Goal: Transaction & Acquisition: Purchase product/service

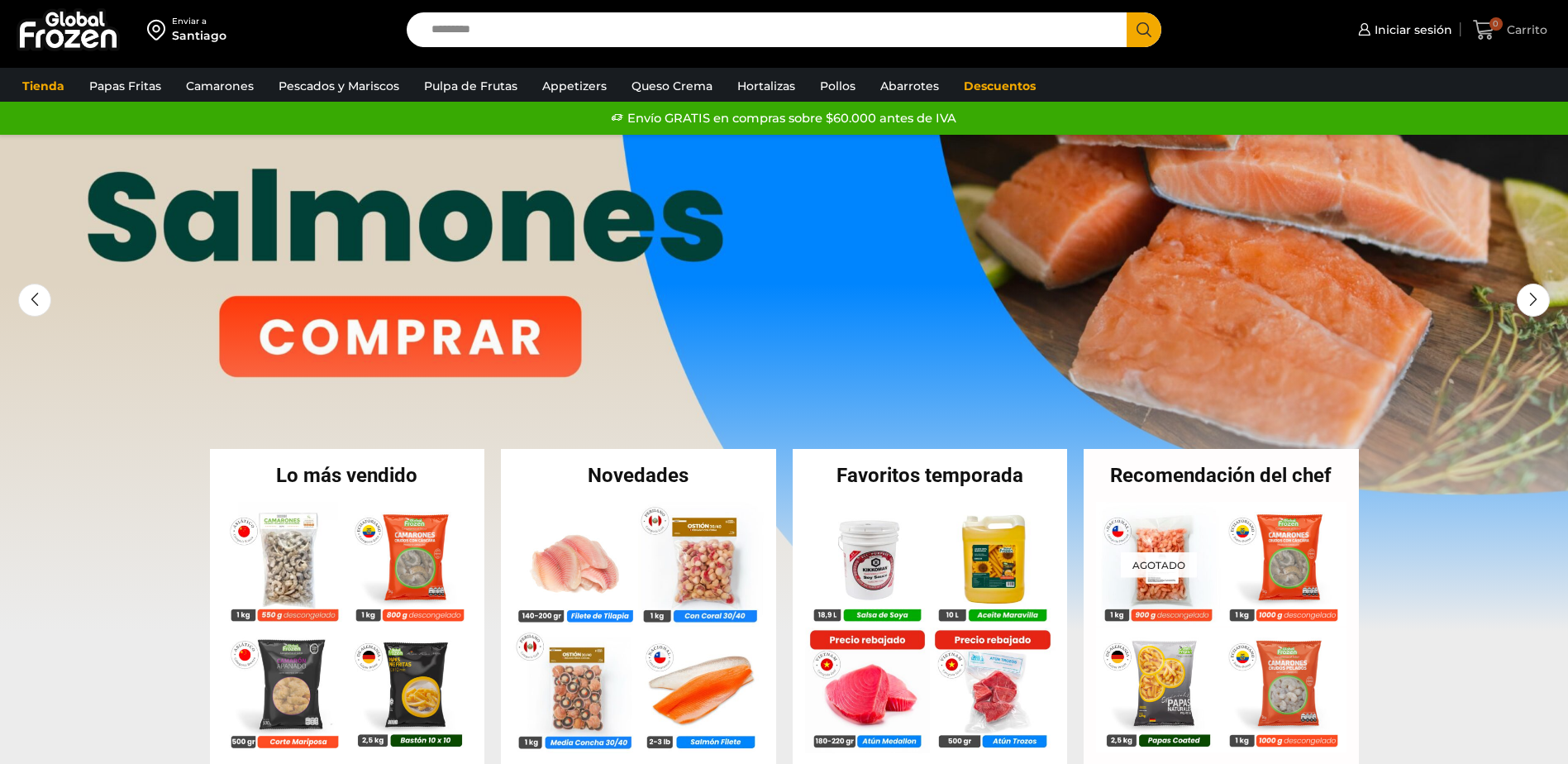
drag, startPoint x: 0, startPoint y: 0, endPoint x: 1531, endPoint y: 31, distance: 1531.3
click at [1531, 31] on span "Carrito" at bounding box center [1525, 29] width 45 height 16
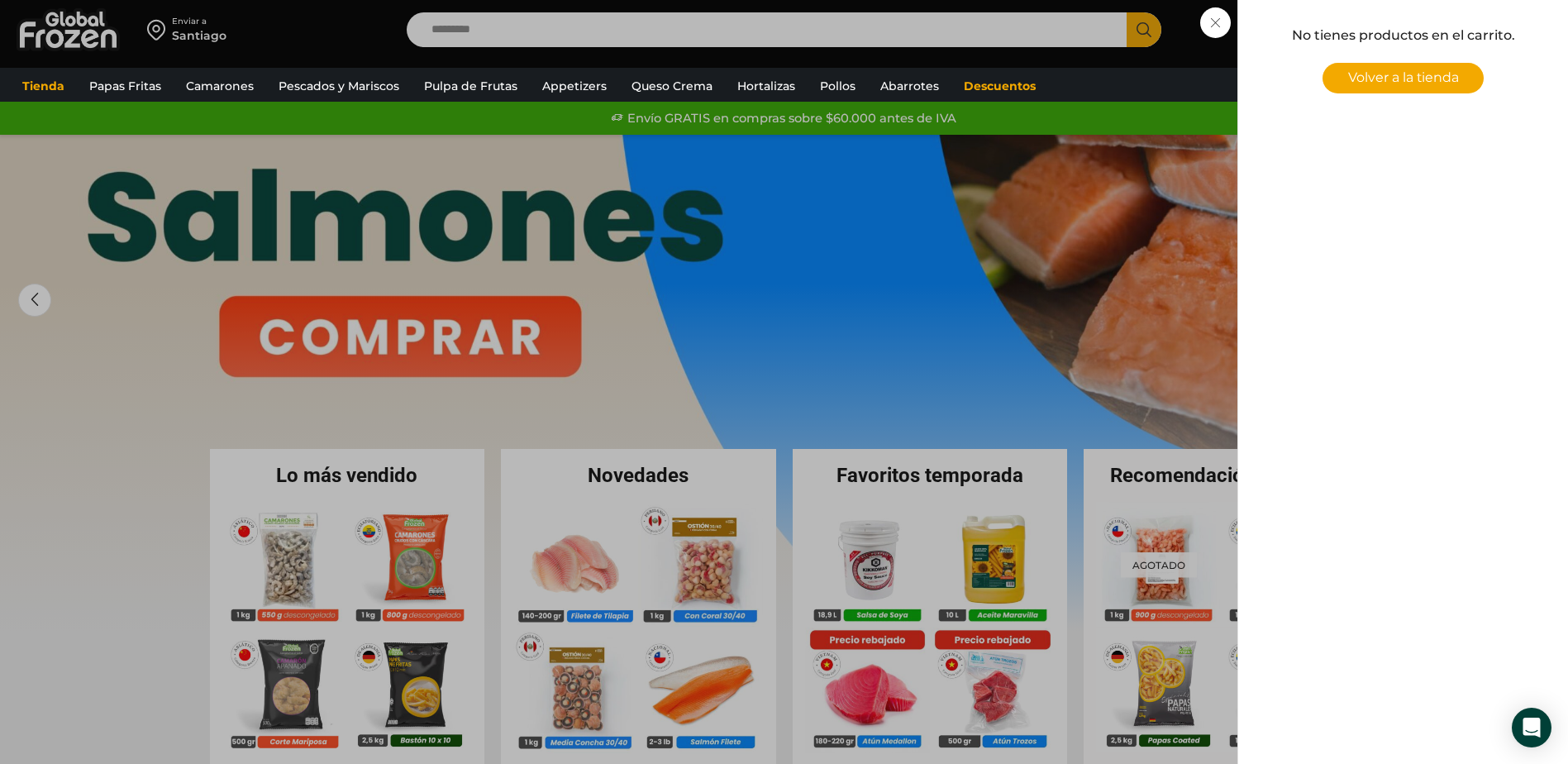
click at [1469, 22] on div "0 Carrito 0 0 Shopping Cart No tienes productos en el carrito. Volver a la tien…" at bounding box center [1510, 31] width 82 height 39
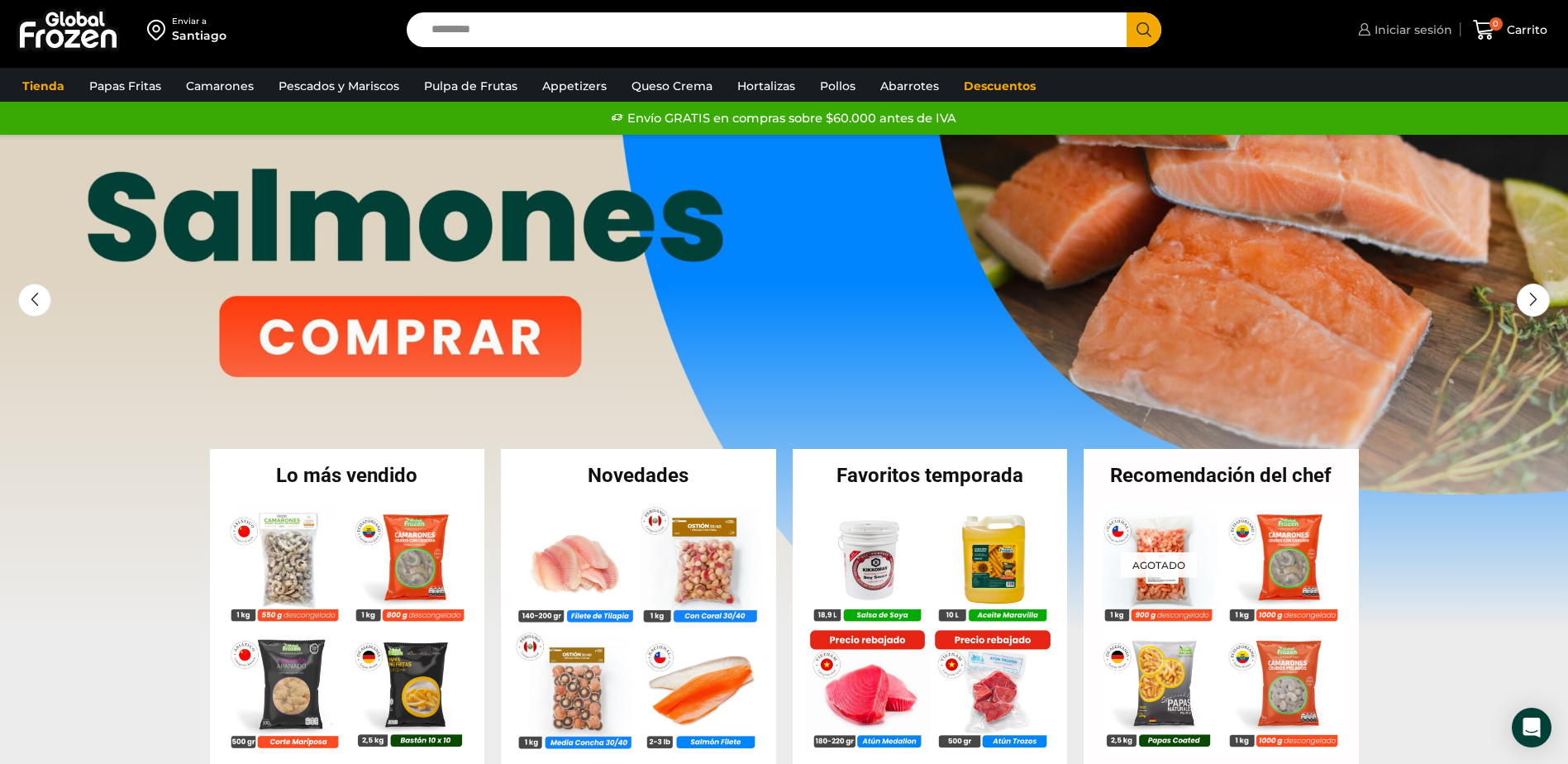
click at [1410, 29] on span "Iniciar sesión" at bounding box center [1411, 29] width 82 height 16
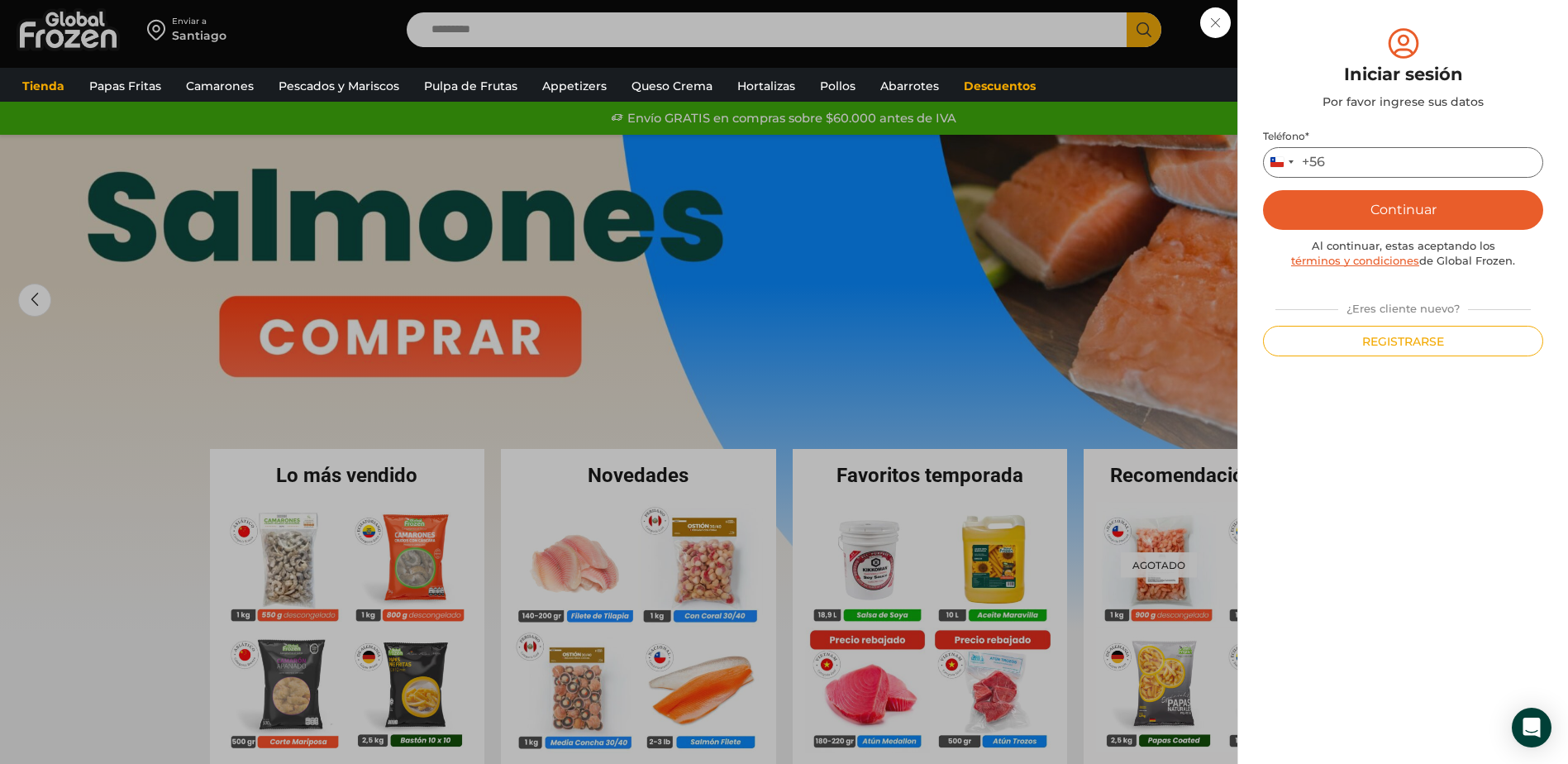
click at [1375, 155] on input "Teléfono *" at bounding box center [1403, 163] width 281 height 31
type input "*********"
click at [1504, 204] on button "Continuar" at bounding box center [1403, 209] width 281 height 40
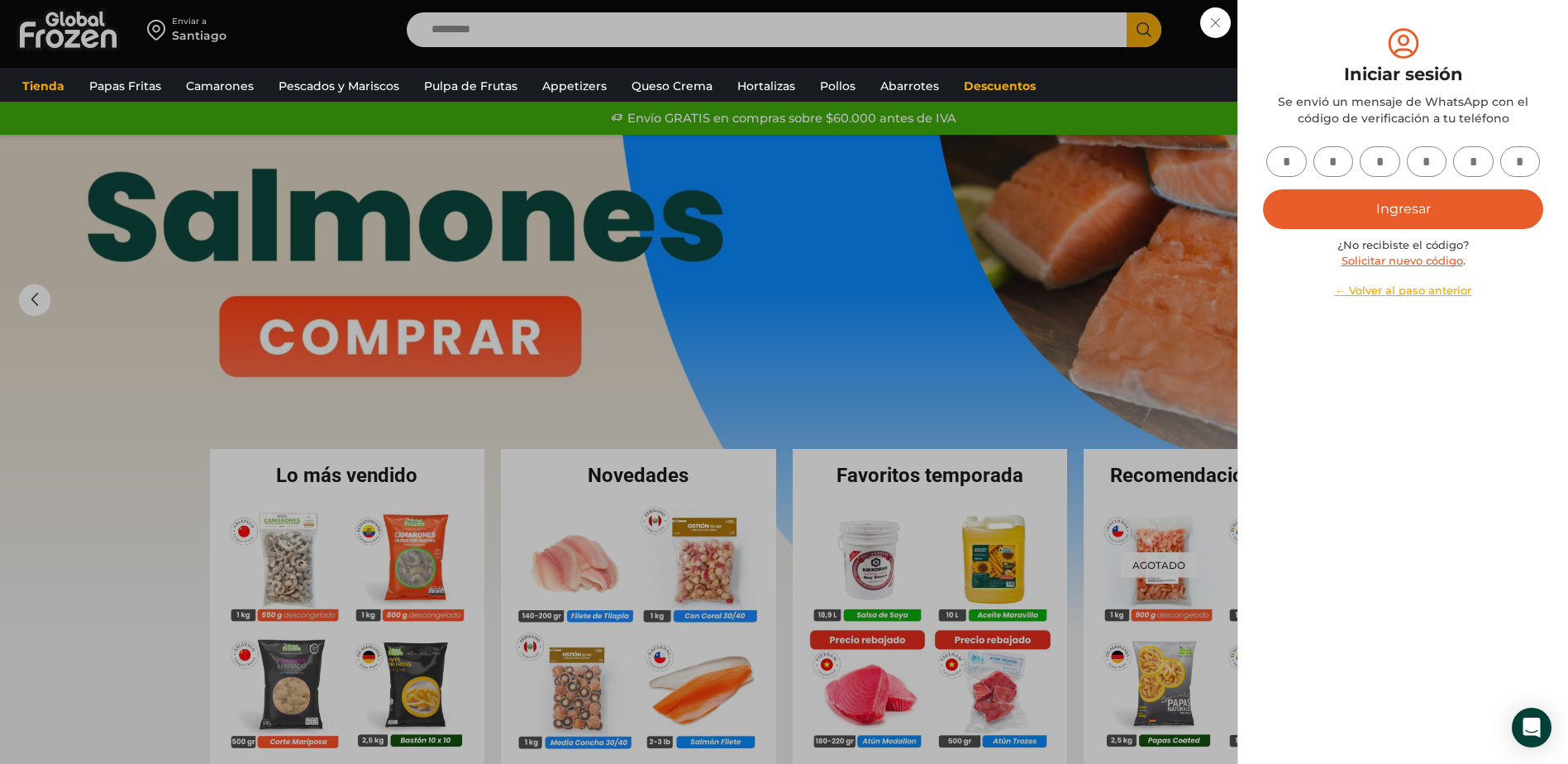
click at [1287, 157] on input "text" at bounding box center [1287, 162] width 41 height 31
type input "*"
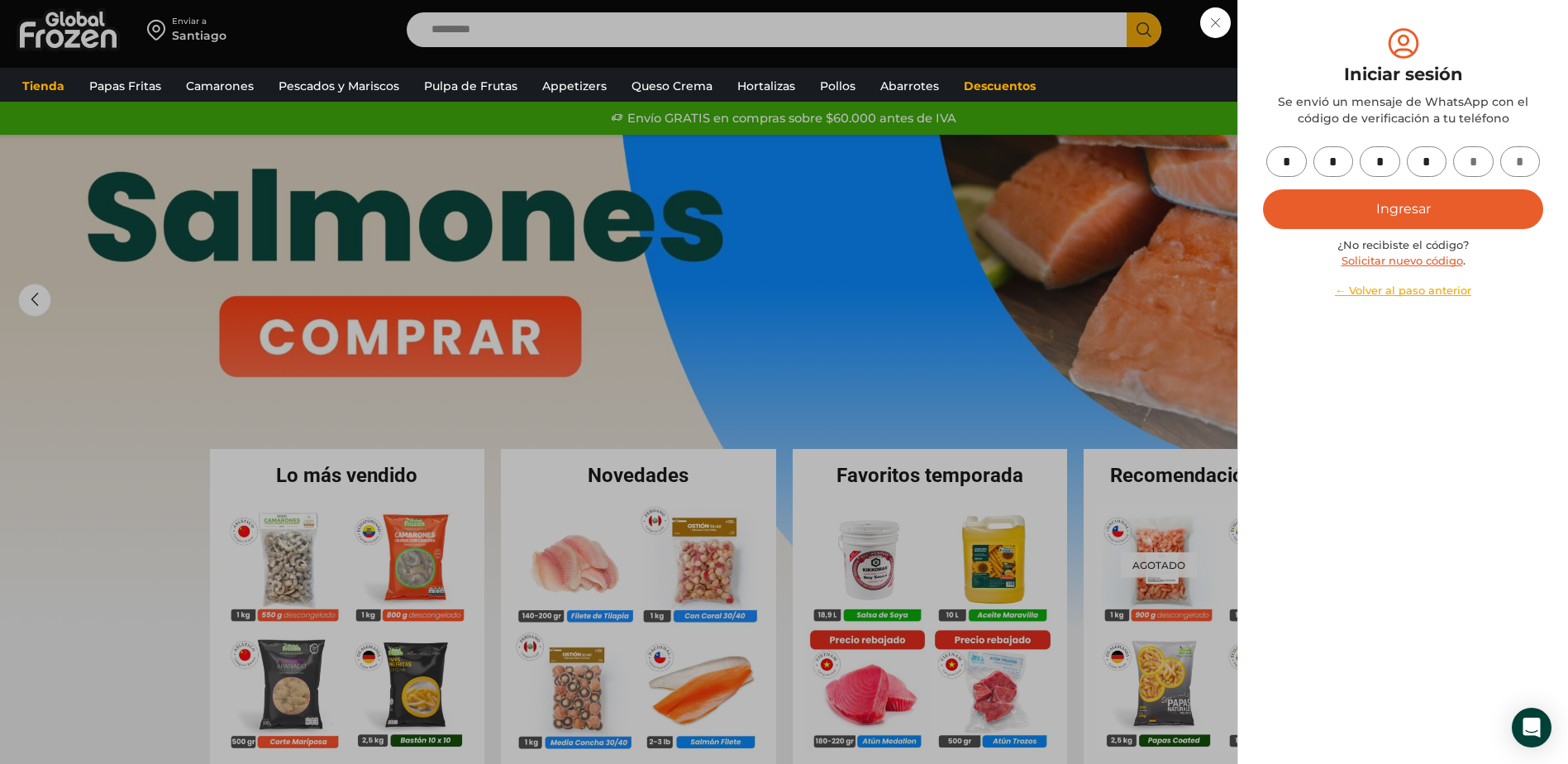
type input "*"
click at [1428, 209] on button "Ingresar" at bounding box center [1403, 209] width 281 height 40
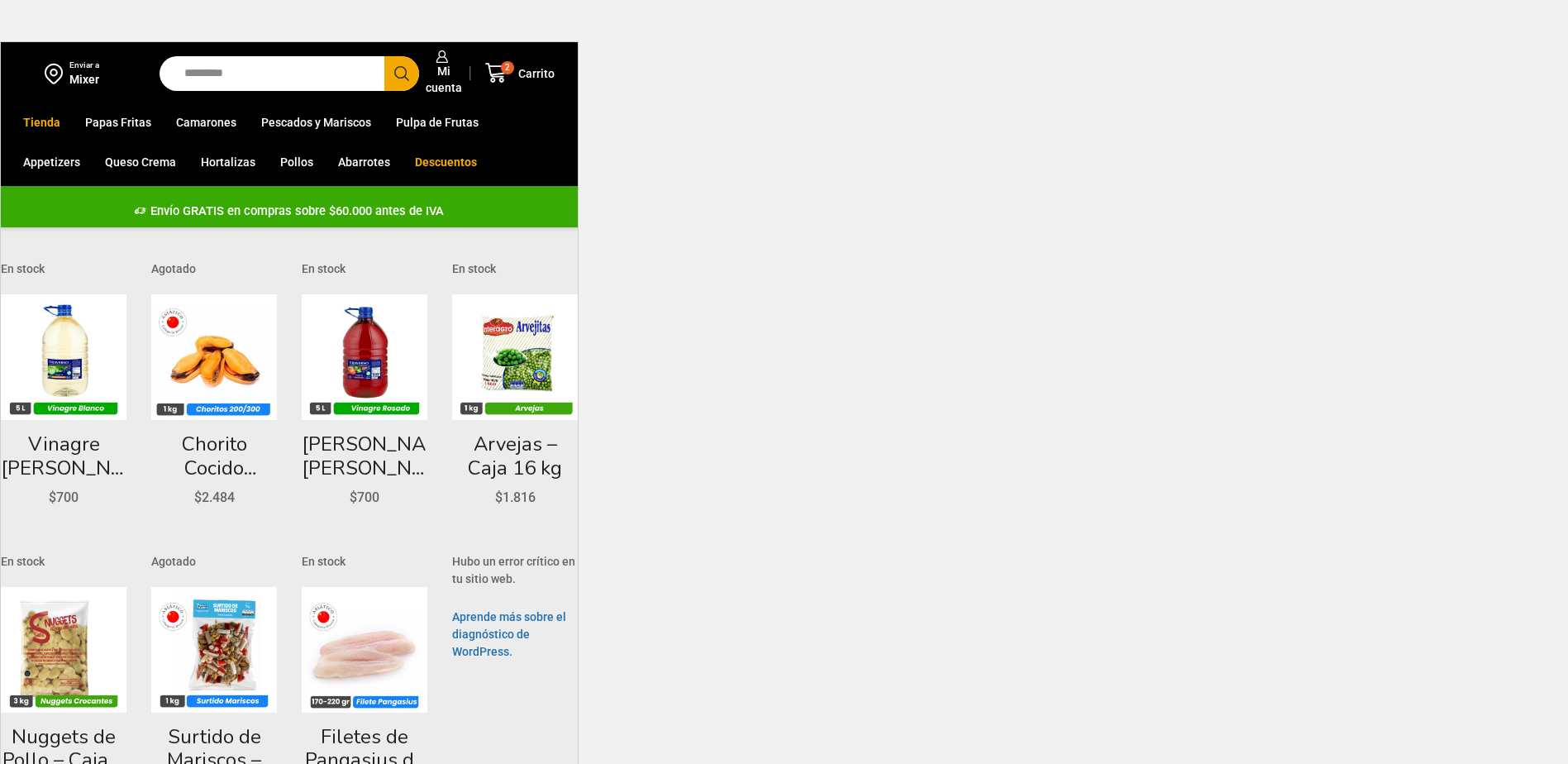
click at [1076, 243] on html "WordPress WooCommerce Themes Enviar a Mixer Search input Search Mi cuenta -" at bounding box center [784, 406] width 1568 height 812
click at [446, 86] on span "Mi cuenta" at bounding box center [442, 79] width 41 height 33
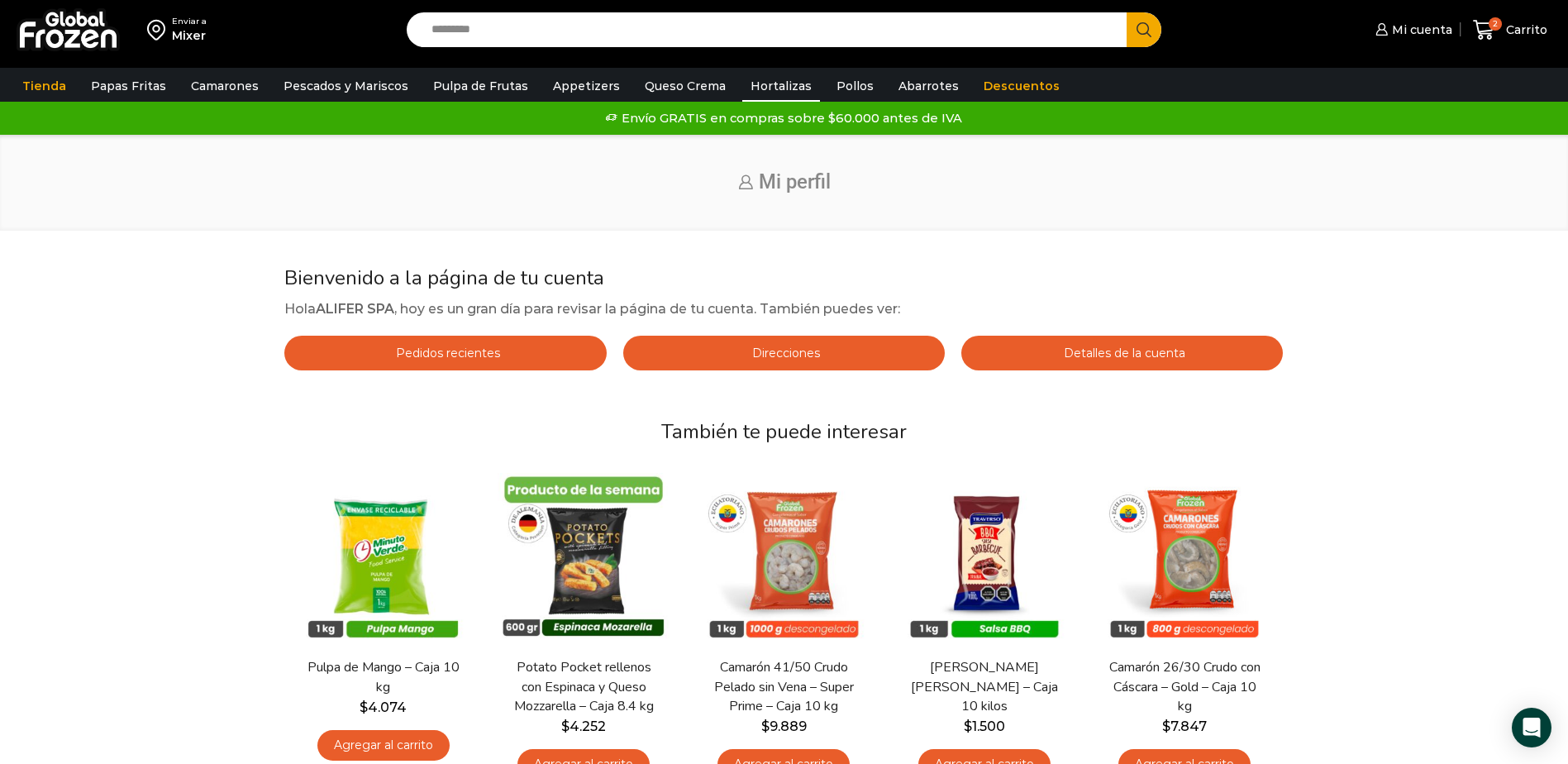
click at [755, 93] on link "Hortalizas" at bounding box center [781, 86] width 78 height 31
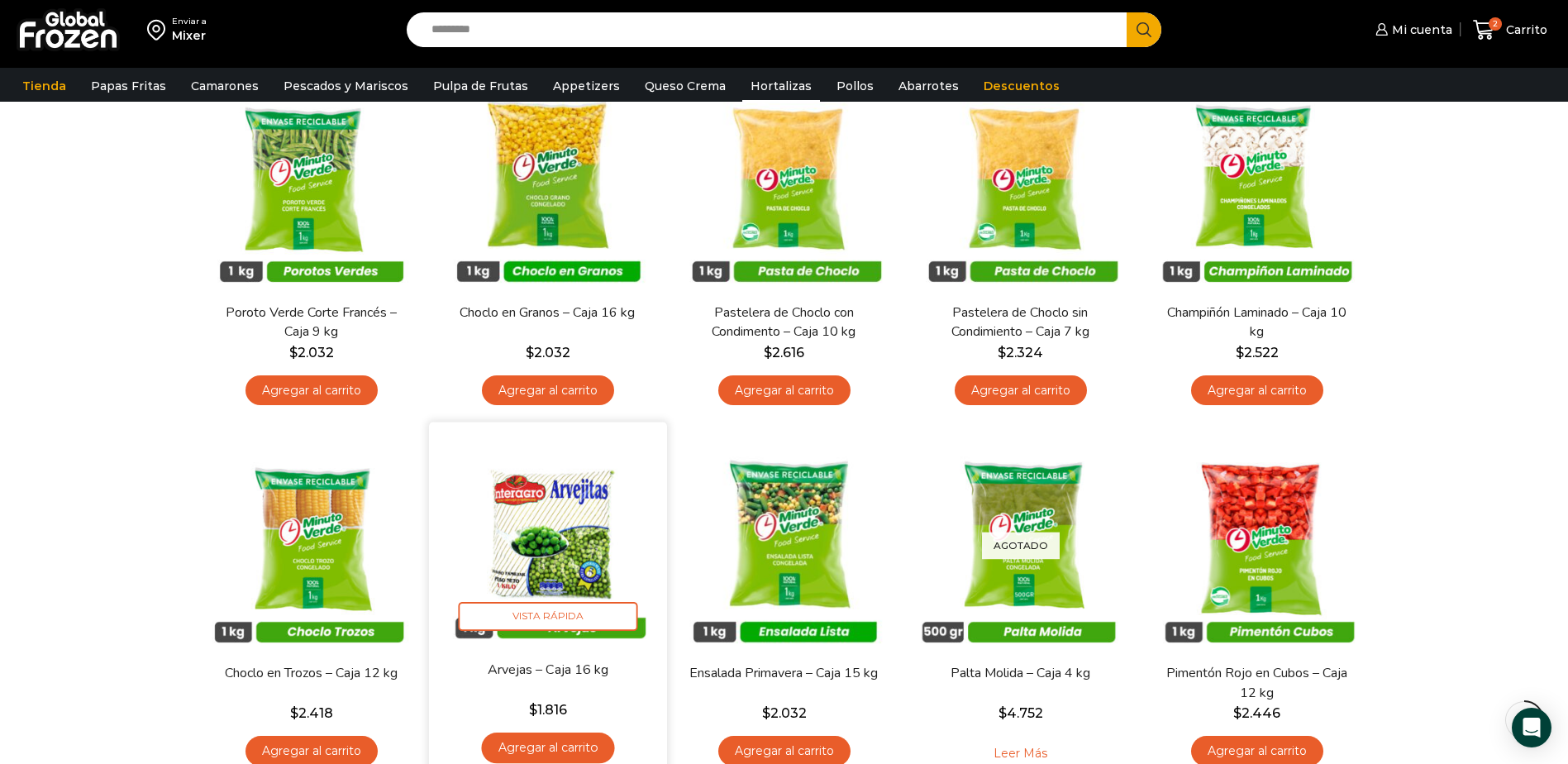
scroll to position [413, 0]
